Goal: Check status: Check status

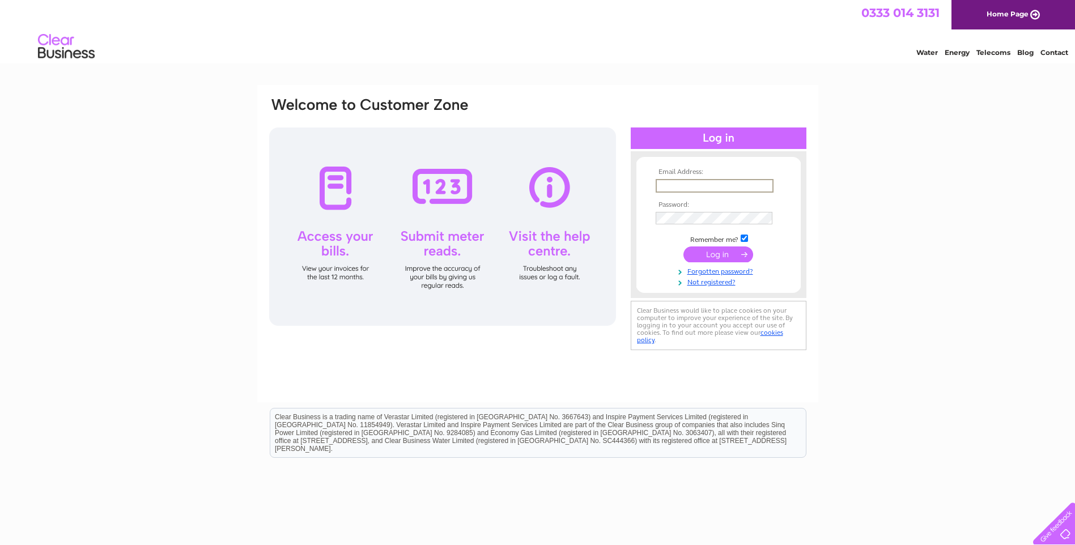
click at [717, 179] on input "text" at bounding box center [715, 186] width 118 height 14
type input "accounts@thedrum.com"
click at [683, 246] on input "submit" at bounding box center [718, 254] width 70 height 16
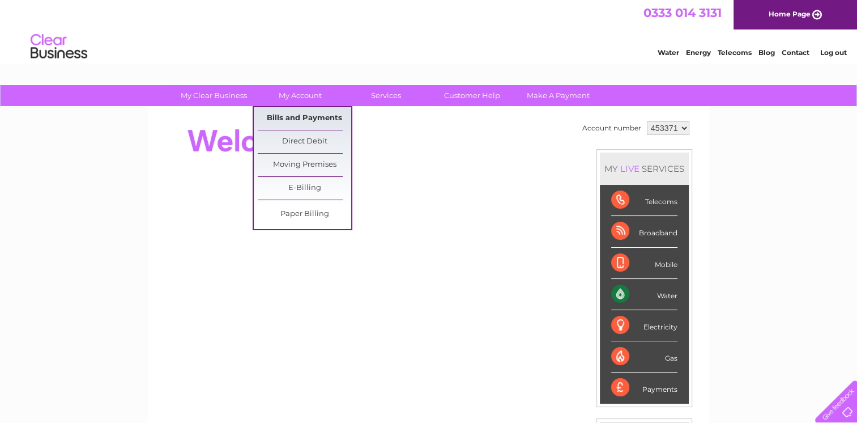
click at [294, 124] on link "Bills and Payments" at bounding box center [304, 118] width 93 height 23
click at [293, 116] on link "Bills and Payments" at bounding box center [304, 118] width 93 height 23
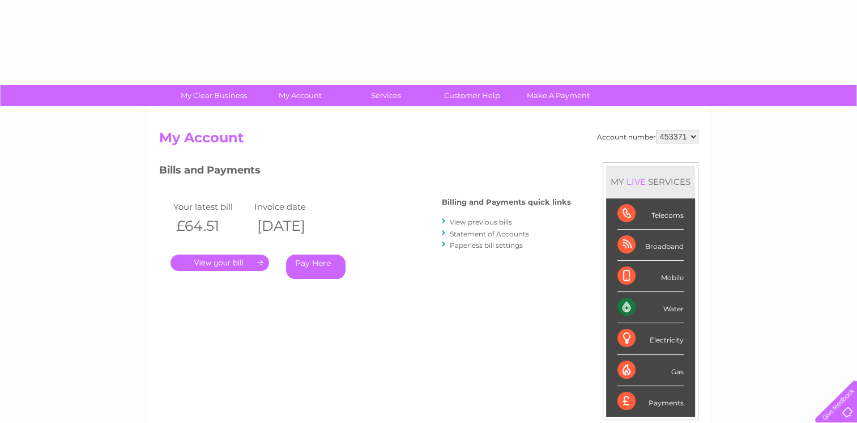
click at [223, 262] on link "." at bounding box center [220, 262] width 99 height 16
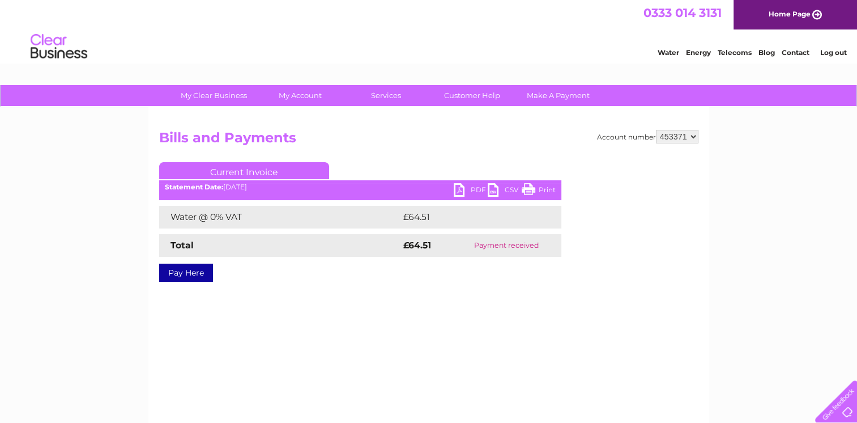
click at [462, 188] on link "PDF" at bounding box center [471, 191] width 34 height 16
